Goal: Information Seeking & Learning: Understand process/instructions

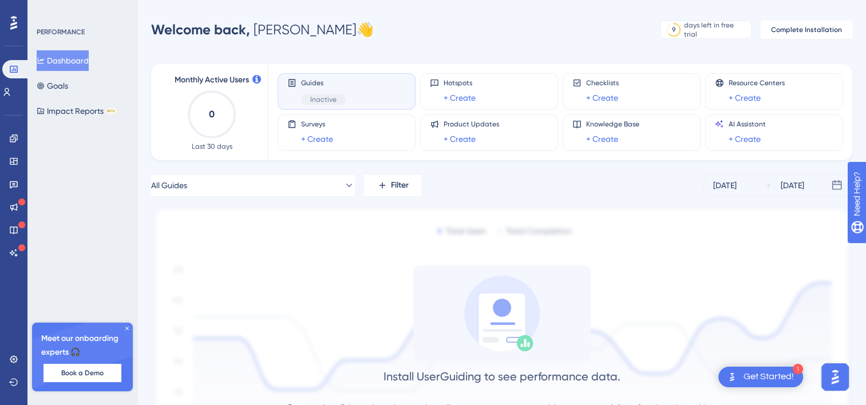
click at [330, 107] on div "Guides Inactive" at bounding box center [347, 91] width 138 height 37
click at [82, 376] on span "Book a Demo" at bounding box center [82, 373] width 42 height 9
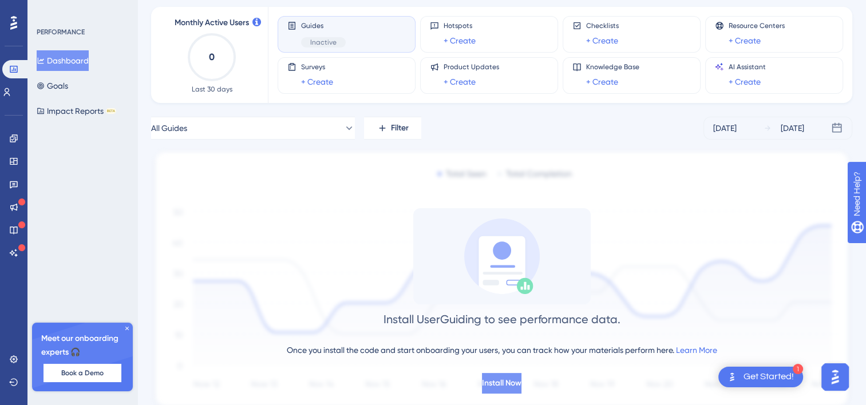
click at [522, 387] on span "Install Now" at bounding box center [502, 384] width 40 height 14
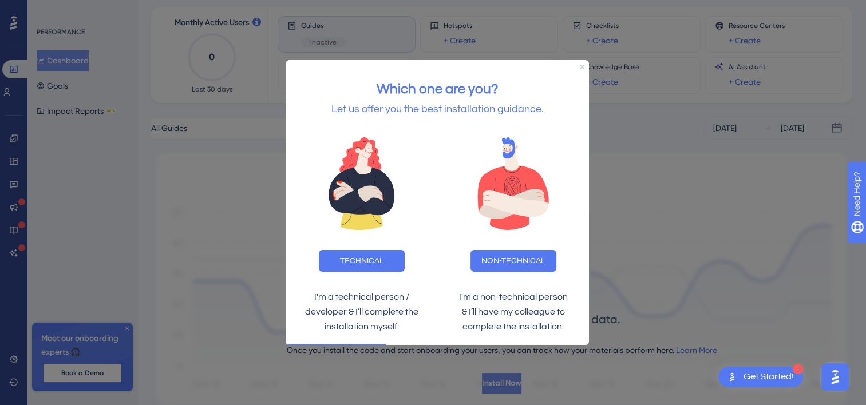
scroll to position [0, 0]
click at [507, 261] on button "NON-TECHNICAL" at bounding box center [514, 261] width 86 height 22
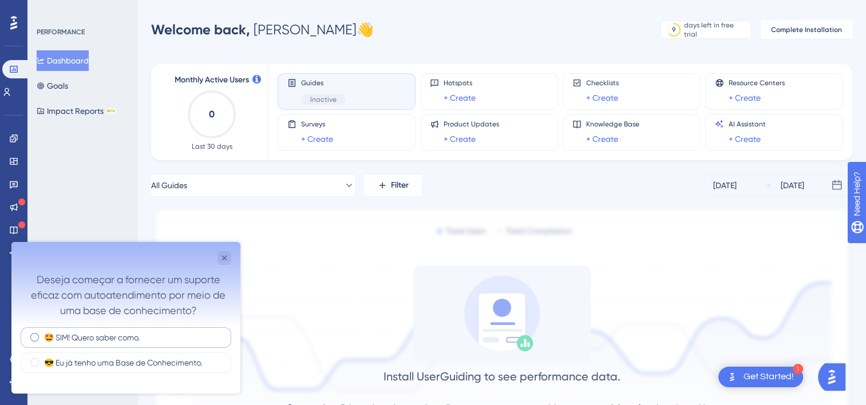
click at [122, 342] on label "🤩 SIM! Quero saber como." at bounding box center [92, 337] width 96 height 11
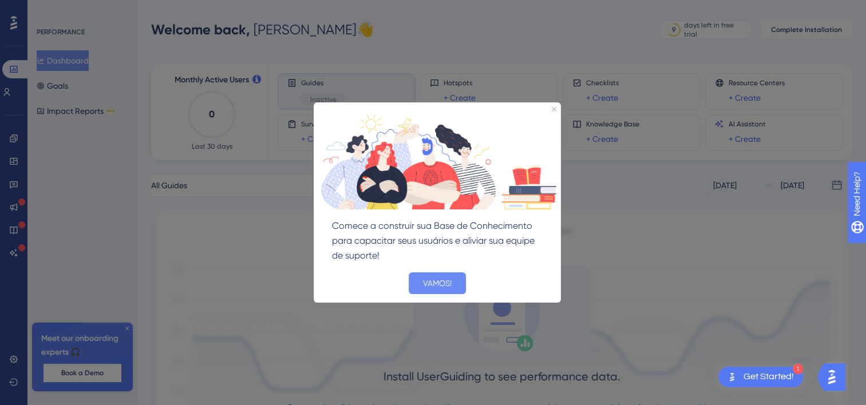
click at [427, 282] on button "VAMOS!" at bounding box center [437, 283] width 57 height 22
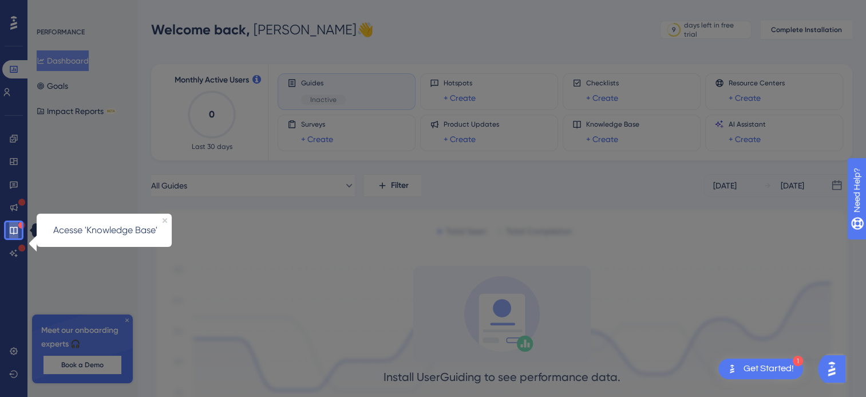
click at [15, 234] on icon at bounding box center [13, 230] width 9 height 9
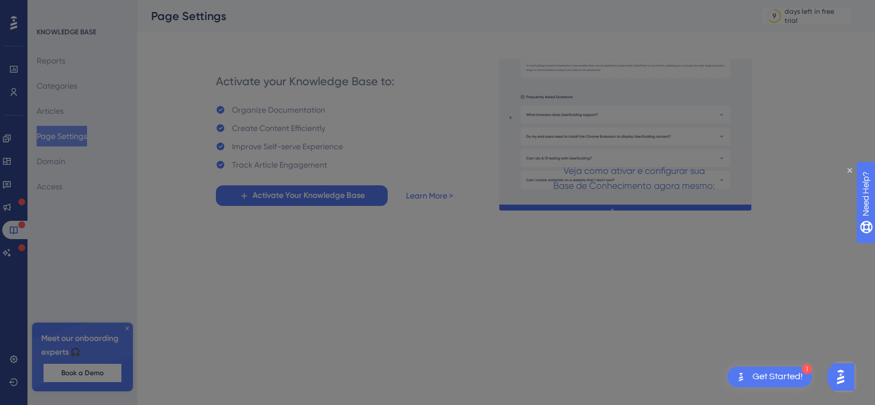
click at [715, 170] on div "Veja como ativar e configurar sua Base de Conhecimento agora mesmo:" at bounding box center [634, 178] width 162 height 30
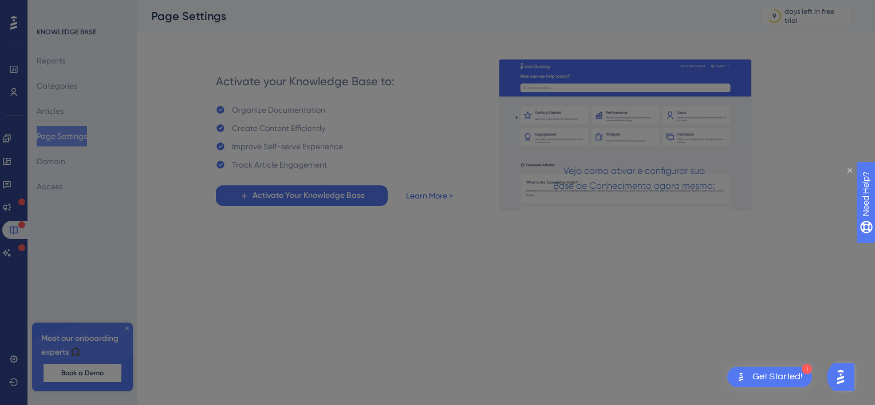
click at [847, 170] on icon "Close Preview" at bounding box center [849, 170] width 5 height 5
